Goal: Information Seeking & Learning: Learn about a topic

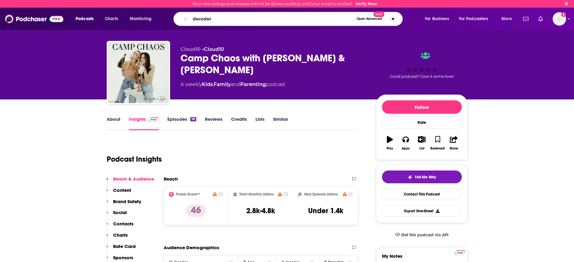
type input "decoder"
click at [363, 17] on span "Open Advanced" at bounding box center [368, 18] width 25 height 3
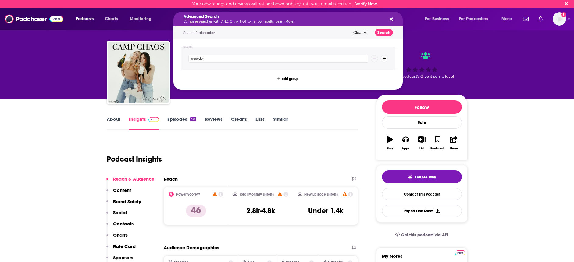
drag, startPoint x: 385, startPoint y: 36, endPoint x: 385, endPoint y: 31, distance: 5.2
click at [385, 36] on div "Search for decoder Clear All Search" at bounding box center [287, 32] width 229 height 12
click at [385, 31] on button "Search" at bounding box center [384, 33] width 18 height 8
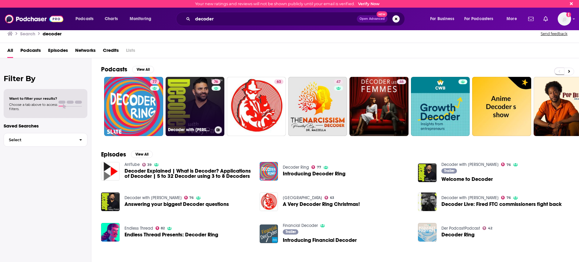
click at [205, 104] on link "76 Decoder with [PERSON_NAME]" at bounding box center [195, 106] width 59 height 59
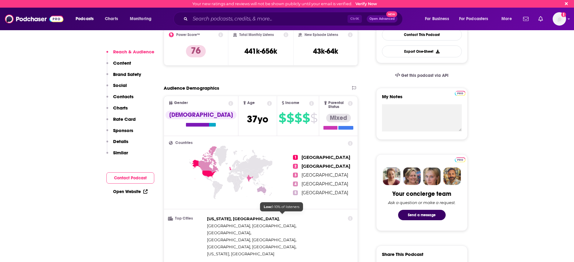
scroll to position [228, 0]
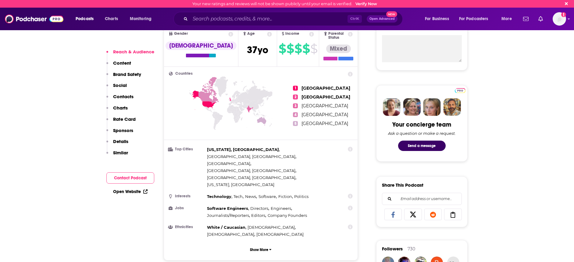
drag, startPoint x: 227, startPoint y: 27, endPoint x: 225, endPoint y: 22, distance: 5.4
click at [227, 27] on div "Podcasts Charts Monitoring Ctrl K Open Advanced New For Business For Podcasters…" at bounding box center [287, 19] width 574 height 23
click at [225, 21] on input "Search podcasts, credits, & more..." at bounding box center [268, 19] width 157 height 10
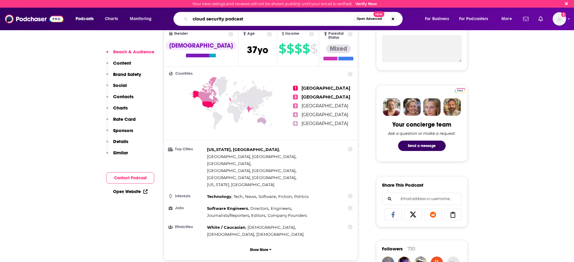
type input "cloud security podcast"
click at [368, 19] on span "Open Advanced" at bounding box center [368, 18] width 25 height 3
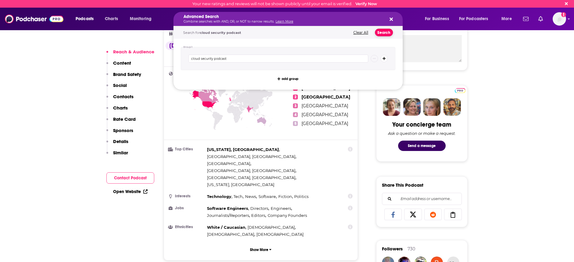
click at [383, 33] on button "Search" at bounding box center [384, 33] width 18 height 8
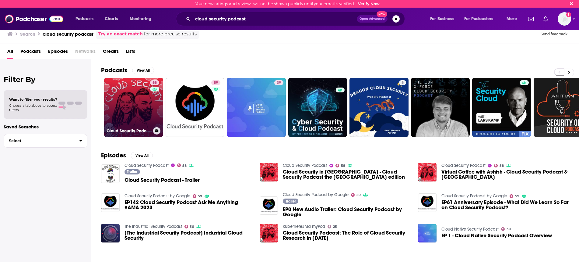
click at [137, 108] on link "58 Cloud Security Podcast" at bounding box center [133, 107] width 59 height 59
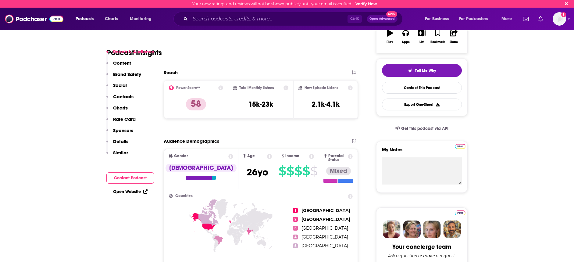
scroll to position [114, 0]
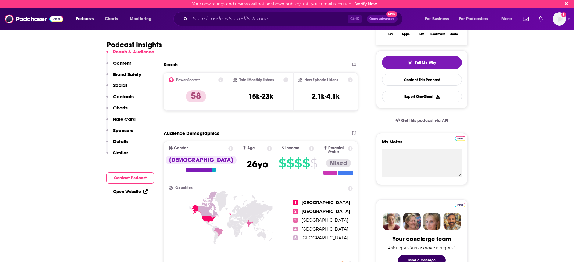
click at [337, 215] on ul "1 [GEOGRAPHIC_DATA] 2 [GEOGRAPHIC_DATA] 3 [GEOGRAPHIC_DATA] 4 [GEOGRAPHIC_DATA]…" at bounding box center [323, 220] width 60 height 68
click at [214, 17] on input "Search podcasts, credits, & more..." at bounding box center [268, 19] width 157 height 10
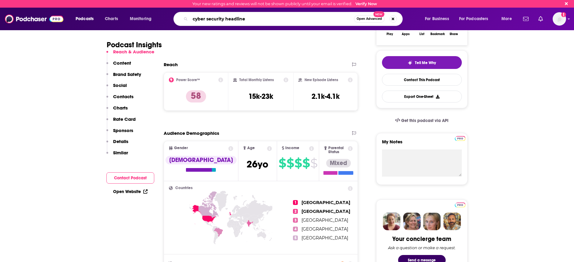
type input "cyber security headlines"
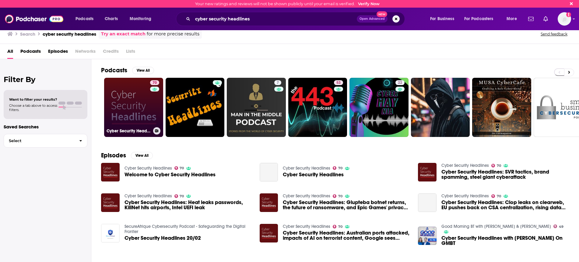
click at [129, 117] on link "70 Cyber Security Headlines" at bounding box center [133, 107] width 59 height 59
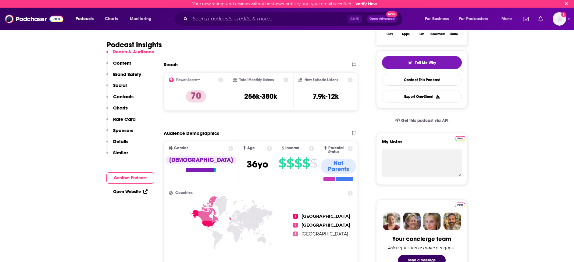
scroll to position [152, 0]
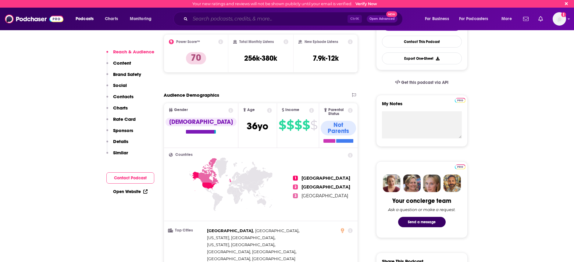
click at [207, 19] on input "Search podcasts, credits, & more..." at bounding box center [268, 19] width 157 height 10
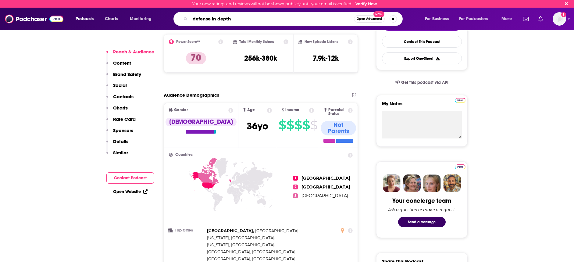
type input "defense in depth"
click at [365, 19] on span "Open Advanced" at bounding box center [368, 18] width 25 height 3
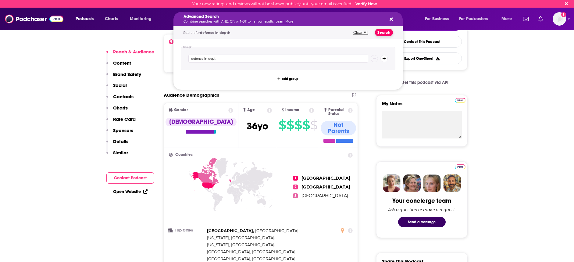
click at [384, 33] on button "Search" at bounding box center [384, 33] width 18 height 8
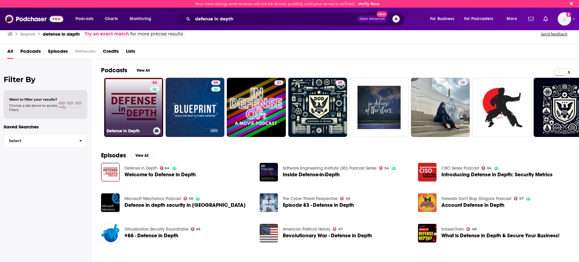
click at [137, 104] on link "64 Defense in Depth" at bounding box center [133, 107] width 59 height 59
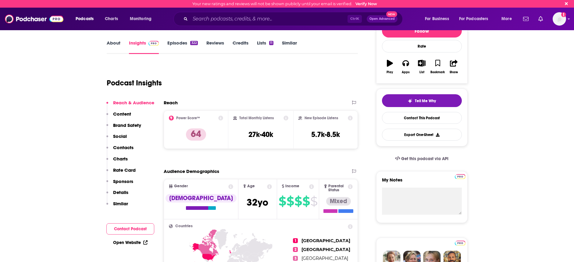
scroll to position [114, 0]
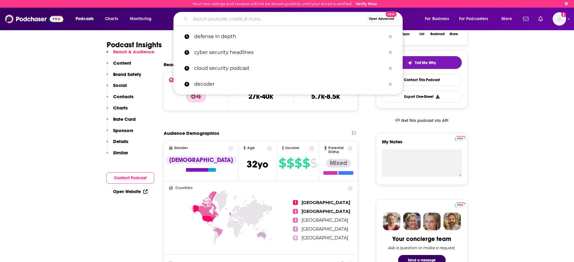
click at [204, 17] on input "Search podcasts, credits, & more..." at bounding box center [278, 19] width 176 height 10
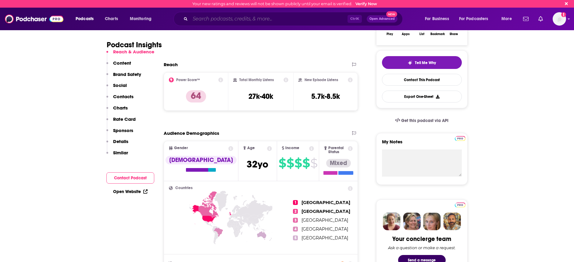
click at [221, 16] on input "Search podcasts, credits, & more..." at bounding box center [268, 19] width 157 height 10
